Goal: Find specific page/section: Find specific page/section

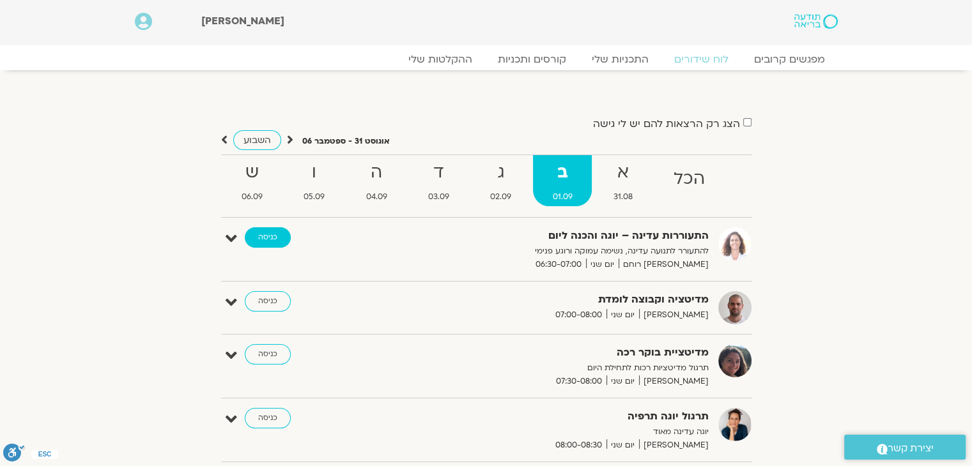
click at [276, 242] on link "כניסה" at bounding box center [268, 237] width 46 height 20
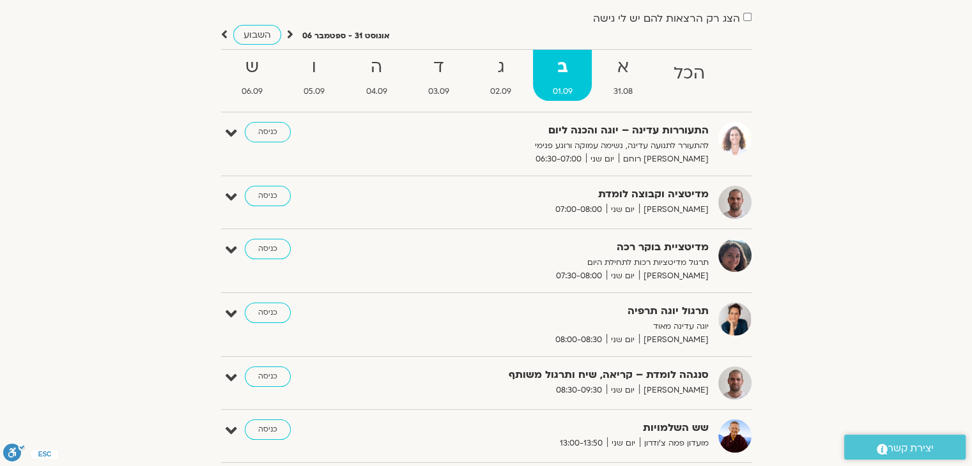
scroll to position [128, 0]
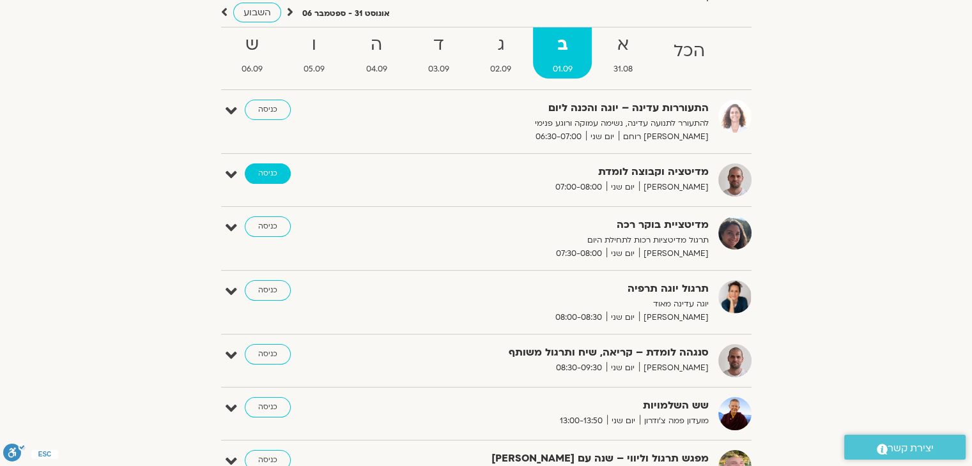
click at [275, 175] on link "כניסה" at bounding box center [268, 174] width 46 height 20
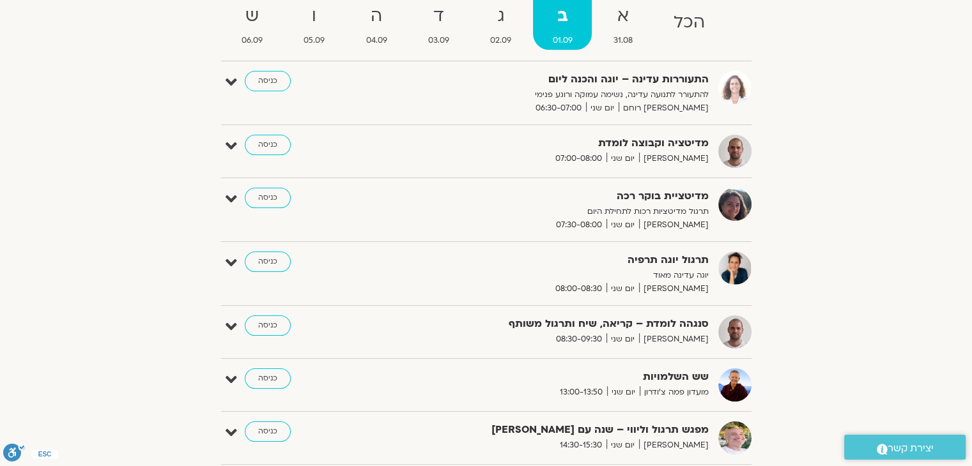
scroll to position [192, 0]
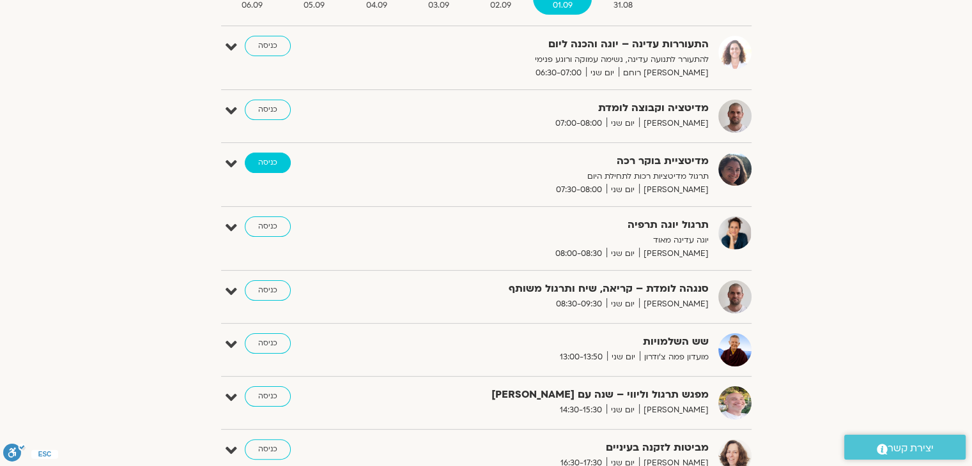
click at [274, 160] on link "כניסה" at bounding box center [268, 163] width 46 height 20
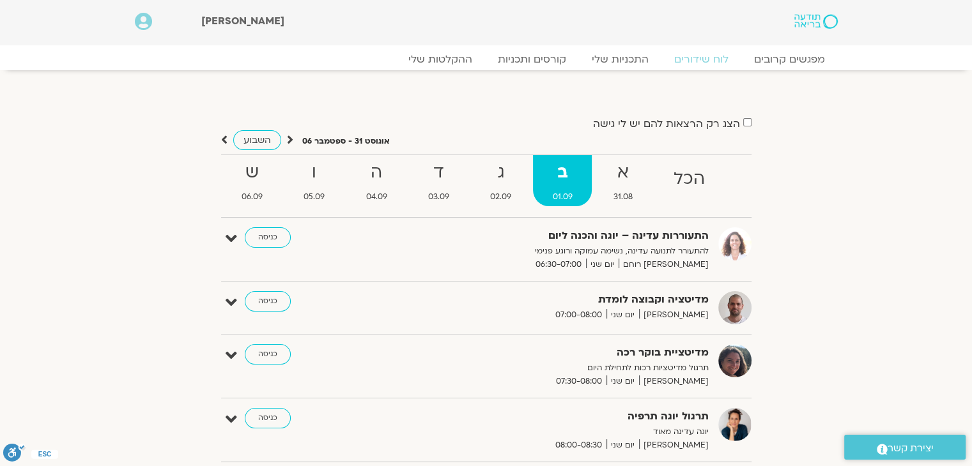
scroll to position [64, 0]
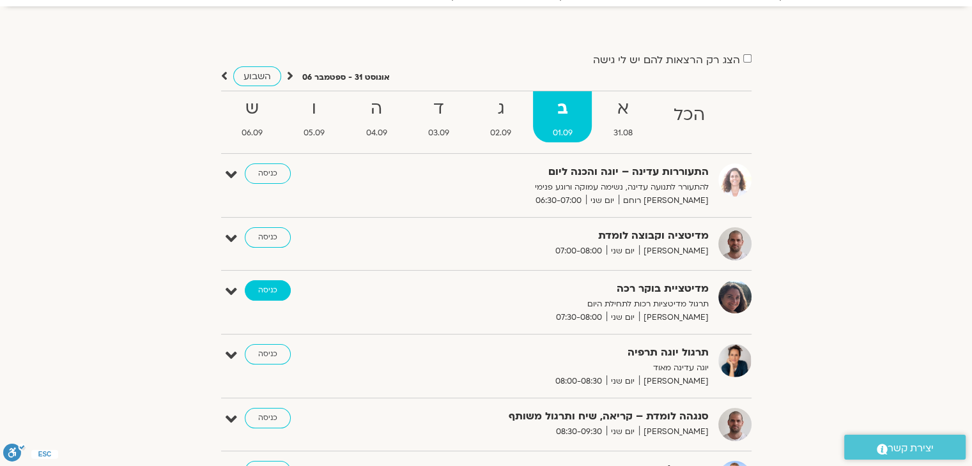
click at [270, 292] on link "כניסה" at bounding box center [268, 291] width 46 height 20
